Goal: Task Accomplishment & Management: Complete application form

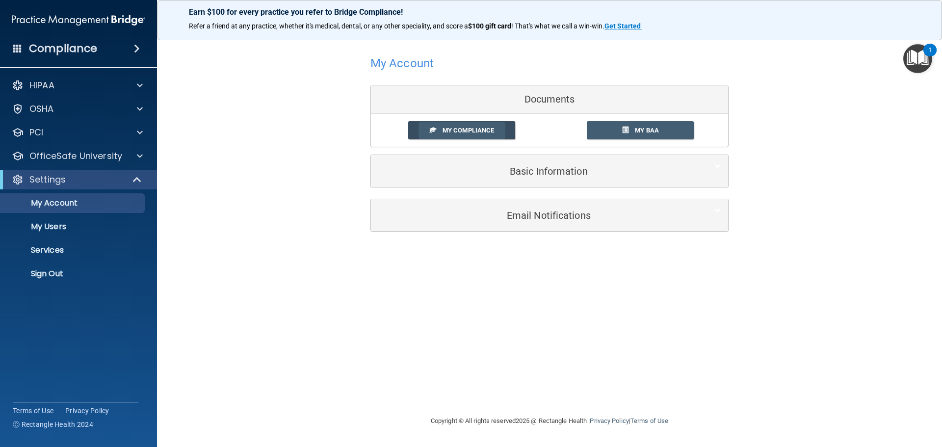
click at [488, 133] on span "My Compliance" at bounding box center [467, 130] width 51 height 7
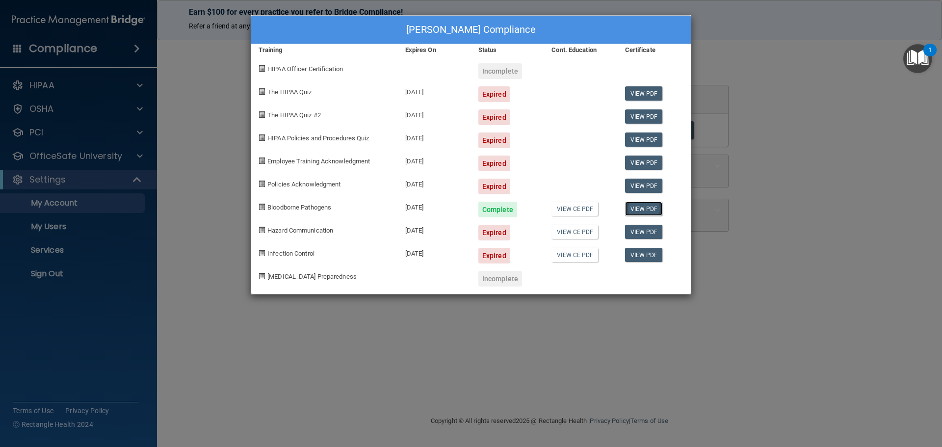
click at [646, 208] on link "View PDF" at bounding box center [644, 209] width 38 height 14
click at [581, 208] on link "View CE PDF" at bounding box center [574, 209] width 47 height 14
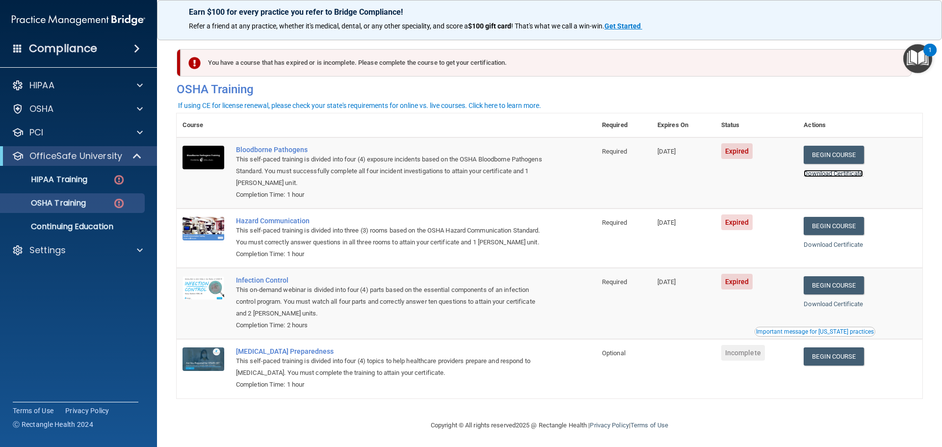
click at [826, 171] on link "Download Certificate" at bounding box center [832, 173] width 59 height 7
click at [823, 227] on link "Begin Course" at bounding box center [833, 226] width 60 height 18
click at [832, 224] on link "Begin Course" at bounding box center [833, 226] width 60 height 18
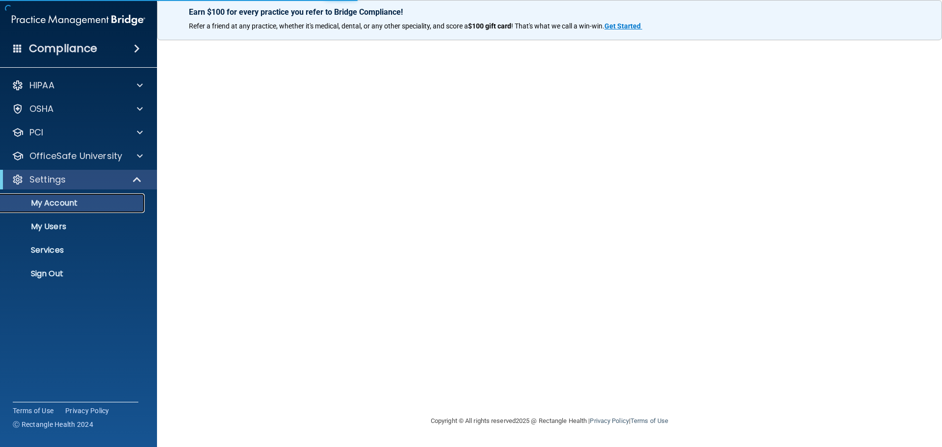
click at [66, 200] on p "My Account" at bounding box center [73, 203] width 134 height 10
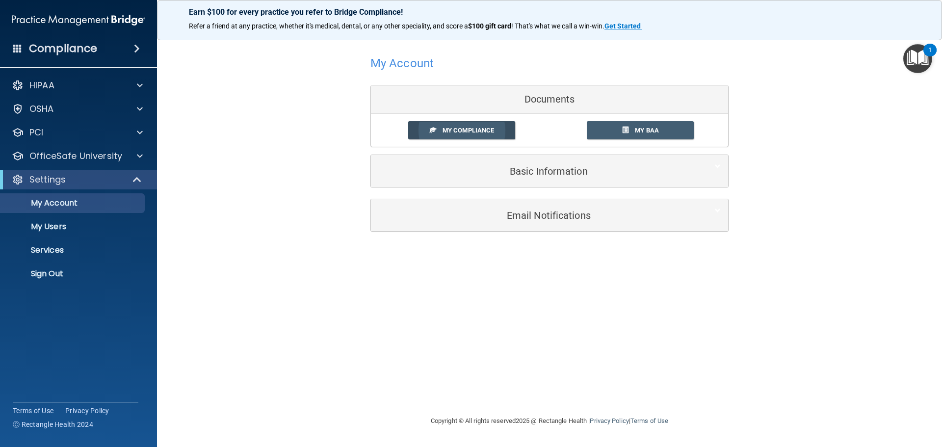
click at [486, 130] on span "My Compliance" at bounding box center [467, 130] width 51 height 7
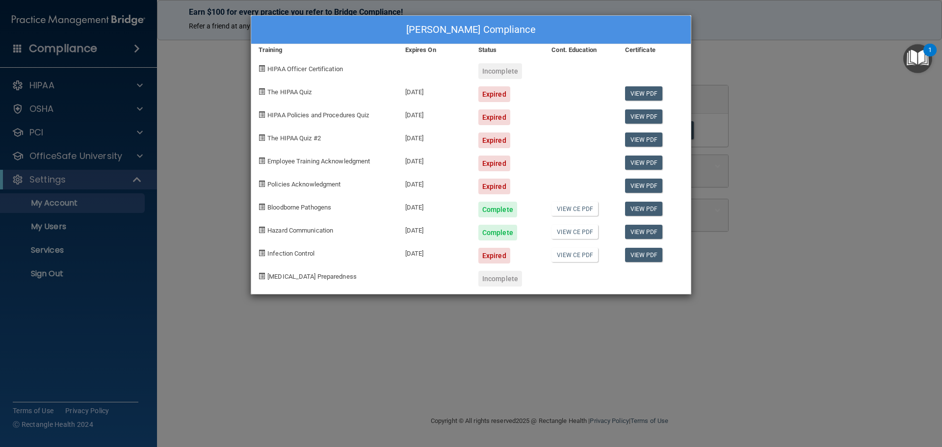
click at [489, 167] on div "Expired" at bounding box center [494, 163] width 32 height 16
click at [138, 154] on div "Dorothy Gaines's Compliance Training Expires On Status Cont. Education Certific…" at bounding box center [471, 223] width 942 height 447
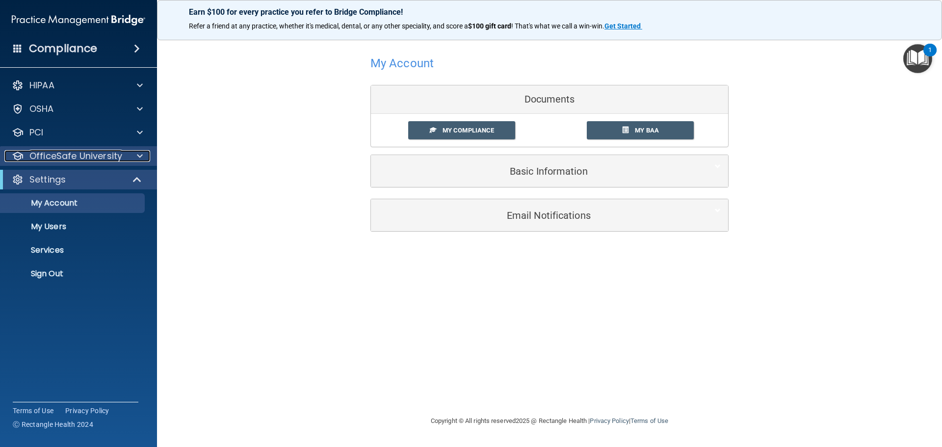
click at [140, 154] on span at bounding box center [140, 156] width 6 height 12
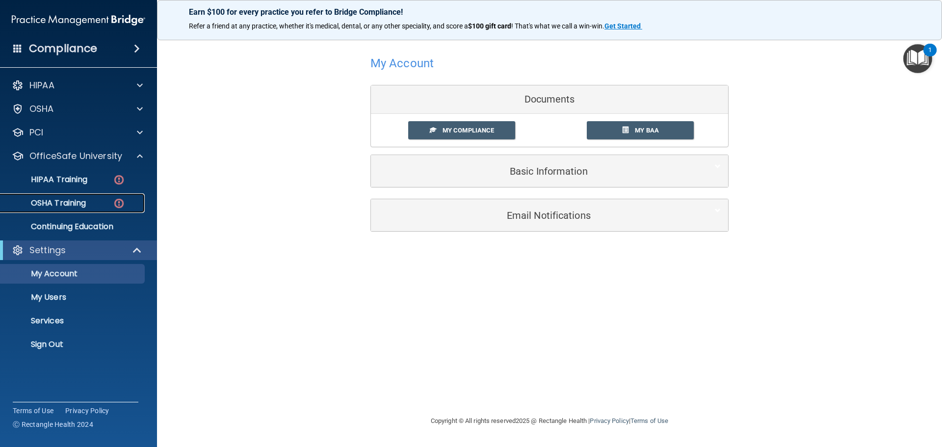
click at [80, 200] on p "OSHA Training" at bounding box center [45, 203] width 79 height 10
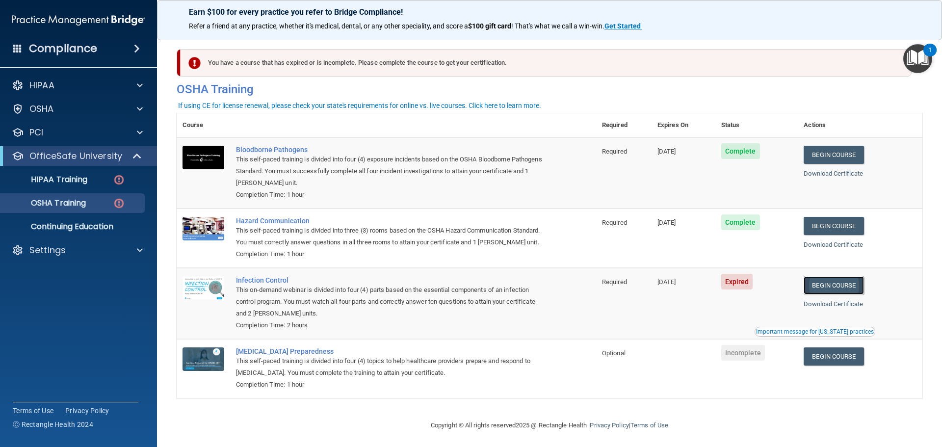
click at [822, 294] on link "Begin Course" at bounding box center [833, 285] width 60 height 18
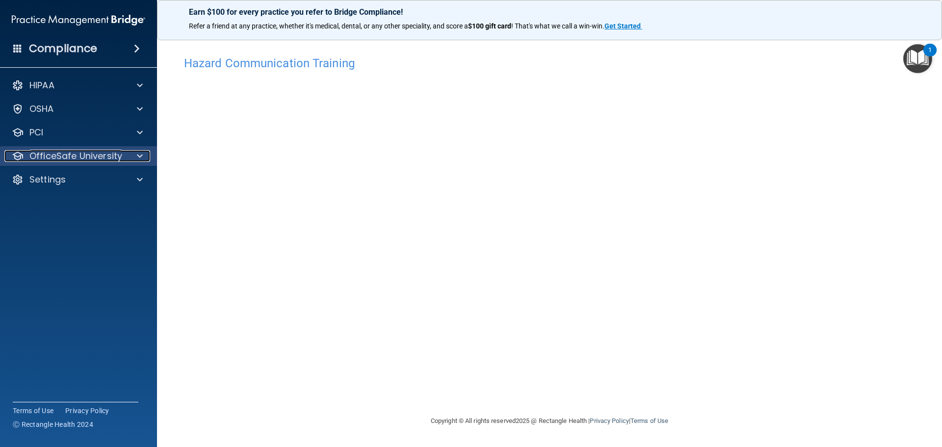
click at [138, 155] on span at bounding box center [140, 156] width 6 height 12
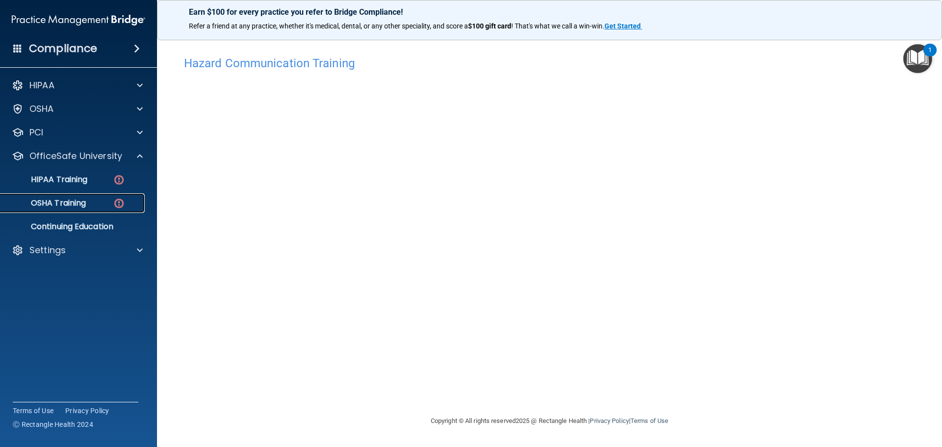
click at [55, 202] on p "OSHA Training" at bounding box center [45, 203] width 79 height 10
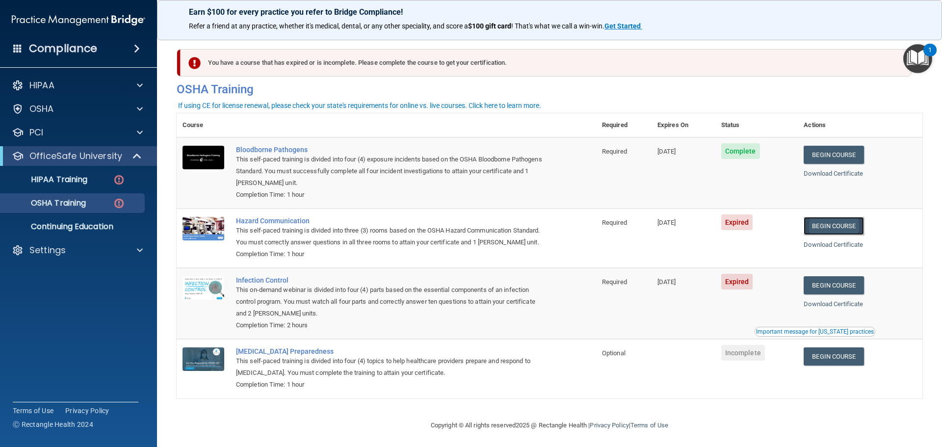
click at [828, 229] on link "Begin Course" at bounding box center [833, 226] width 60 height 18
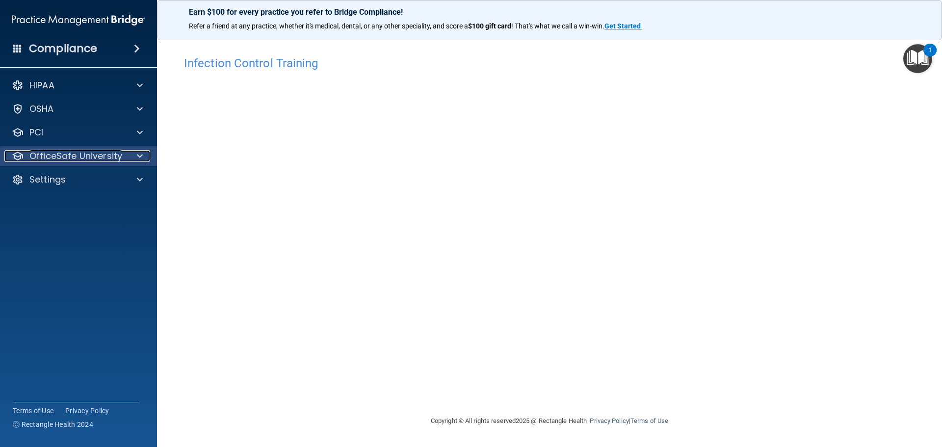
click at [138, 154] on span at bounding box center [140, 156] width 6 height 12
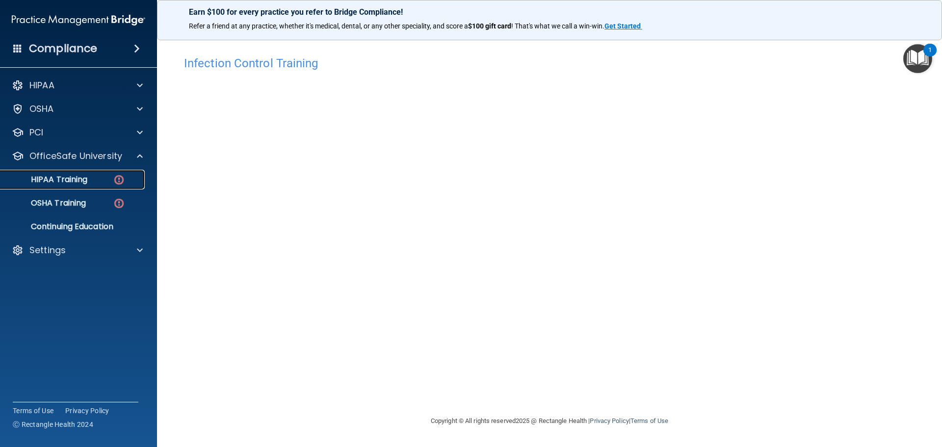
click at [69, 177] on p "HIPAA Training" at bounding box center [46, 180] width 81 height 10
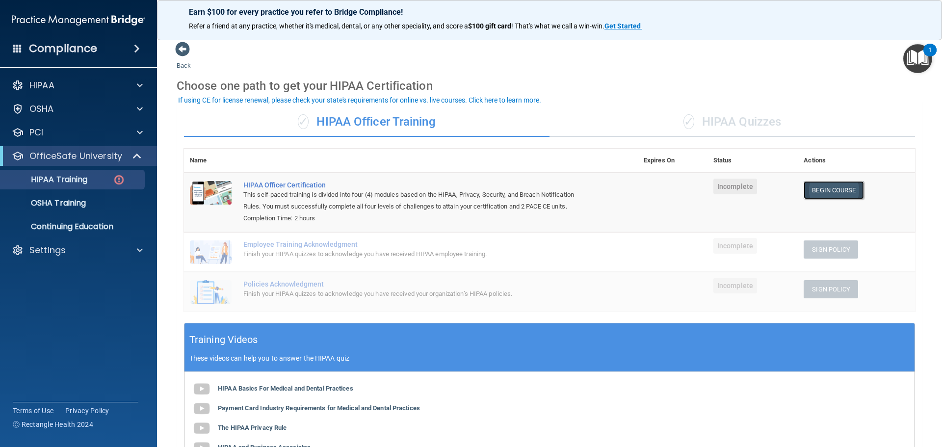
click at [827, 190] on link "Begin Course" at bounding box center [833, 190] width 60 height 18
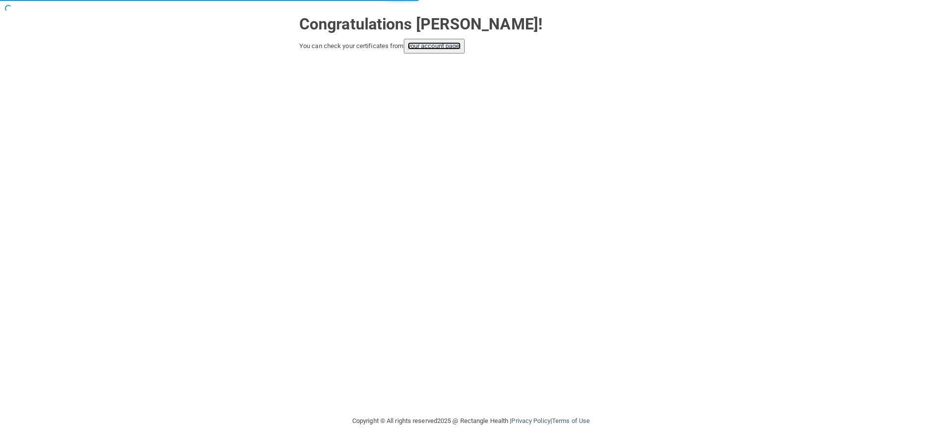
click at [447, 44] on link "your account page!" at bounding box center [434, 45] width 53 height 7
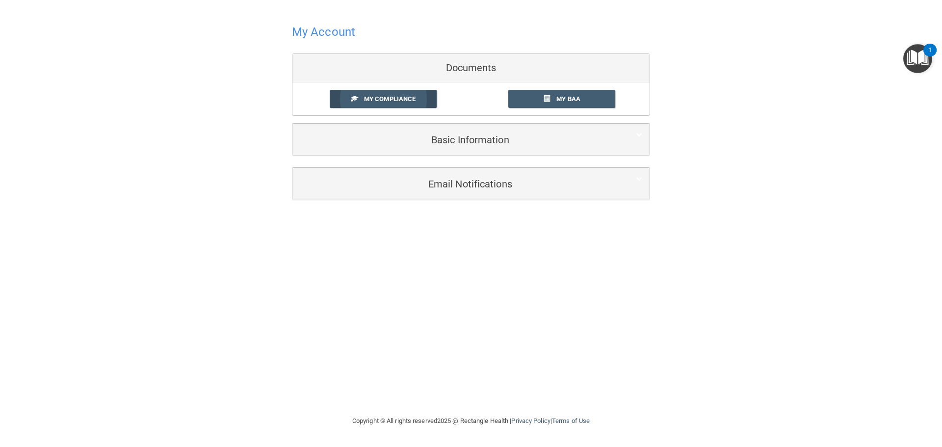
click at [393, 102] on span "My Compliance" at bounding box center [389, 98] width 51 height 7
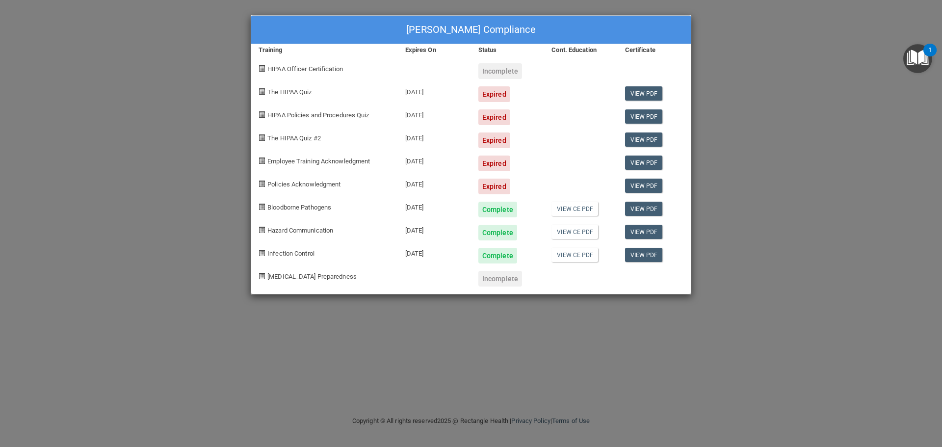
click at [500, 281] on div "Incomplete" at bounding box center [500, 279] width 44 height 16
click at [492, 189] on div "Expired" at bounding box center [494, 187] width 32 height 16
